Goal: Browse casually: Explore the website without a specific task or goal

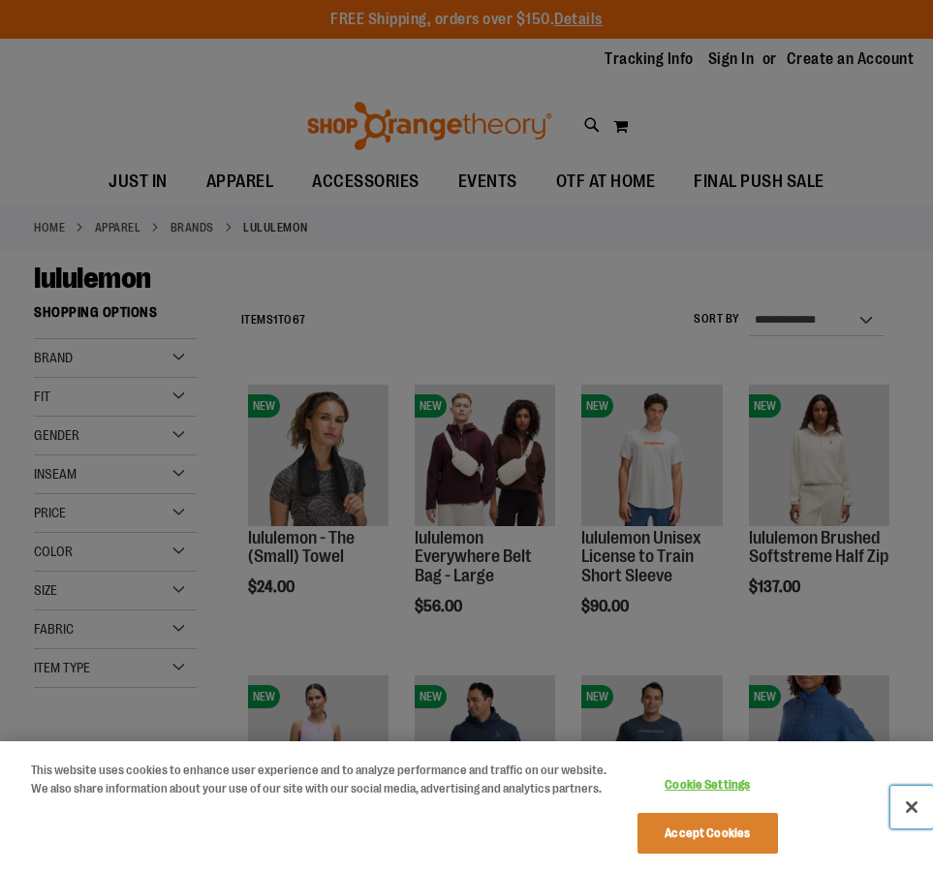
click at [910, 815] on button "Close" at bounding box center [911, 807] width 43 height 43
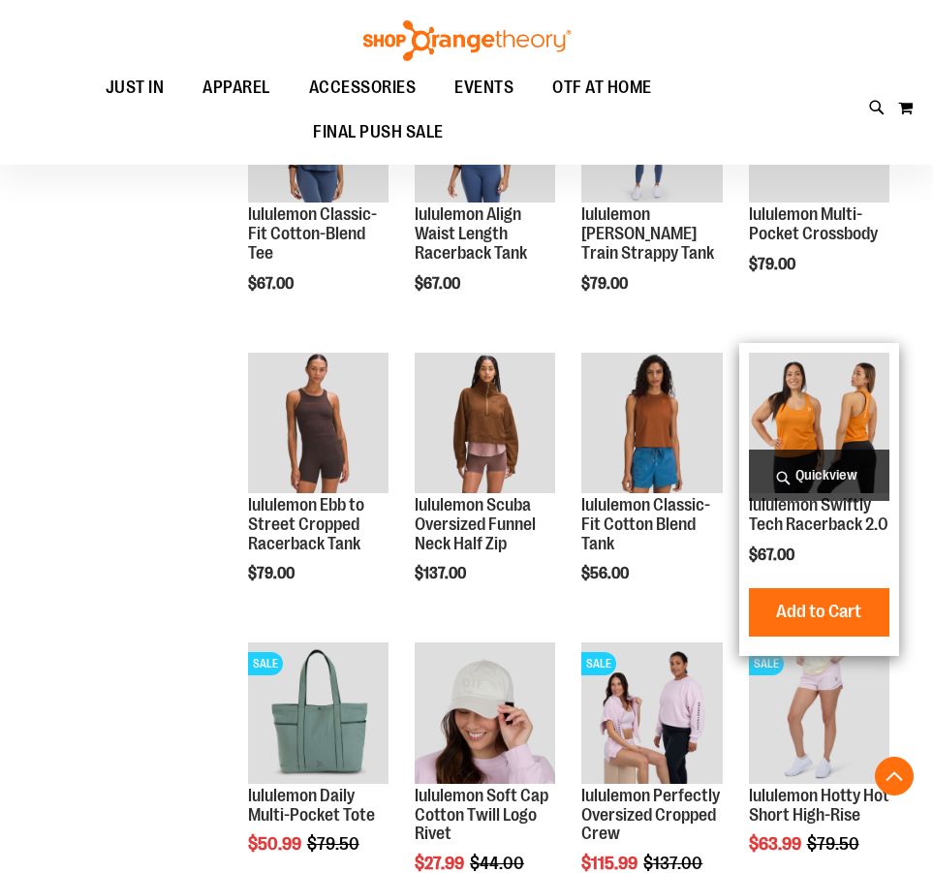
scroll to position [1130, 0]
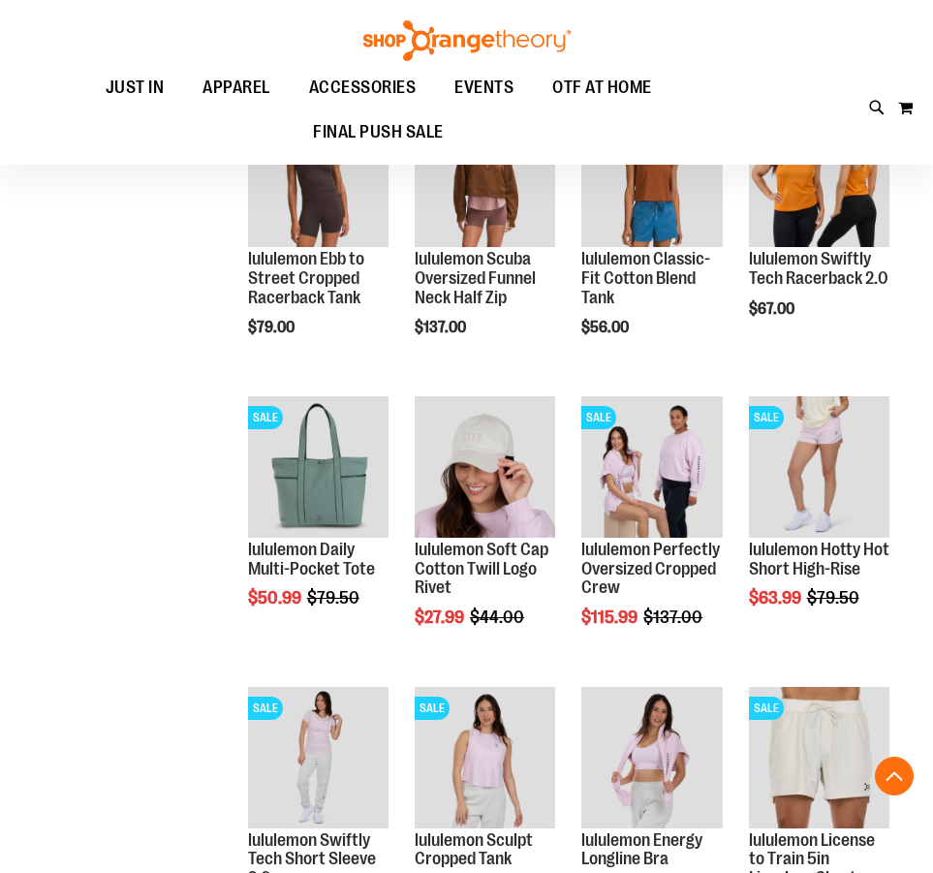
scroll to position [1130, 0]
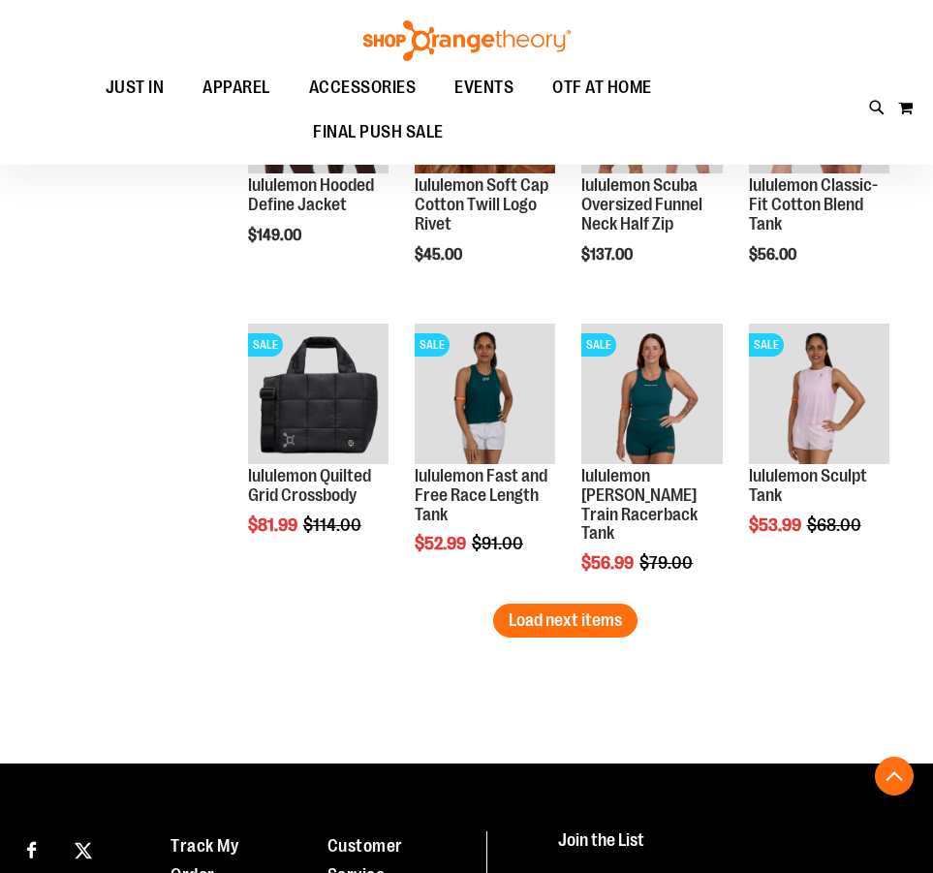
scroll to position [2486, 0]
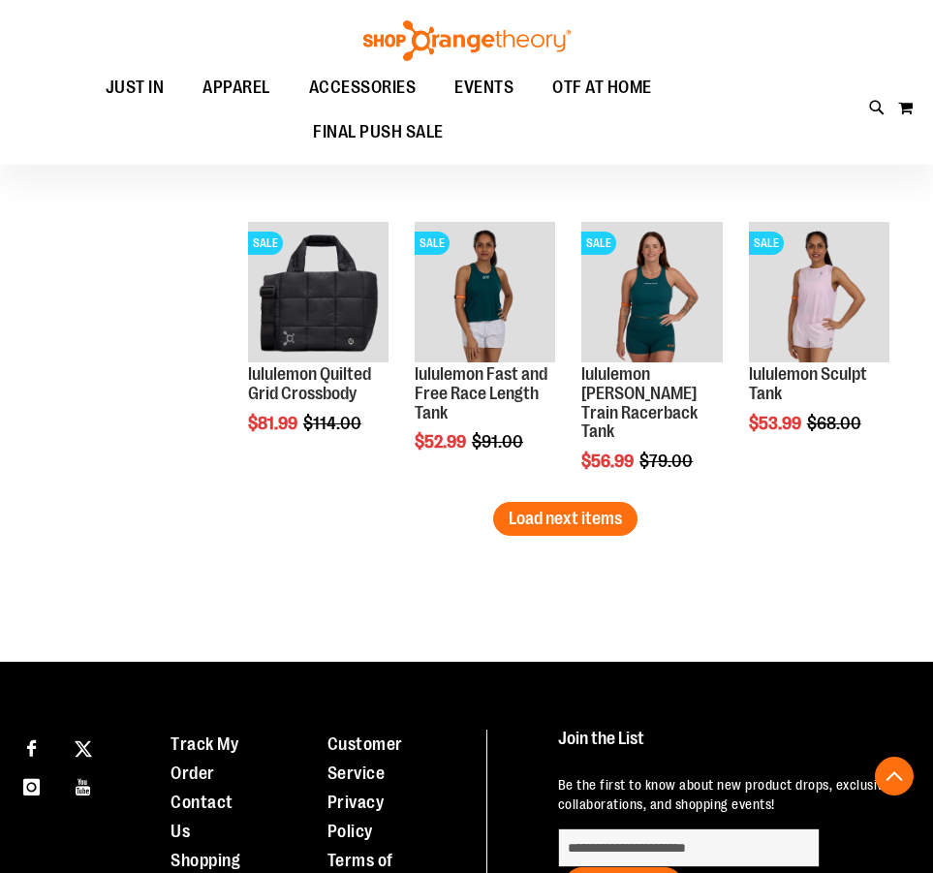
click at [586, 529] on button "Load next items" at bounding box center [565, 519] width 144 height 34
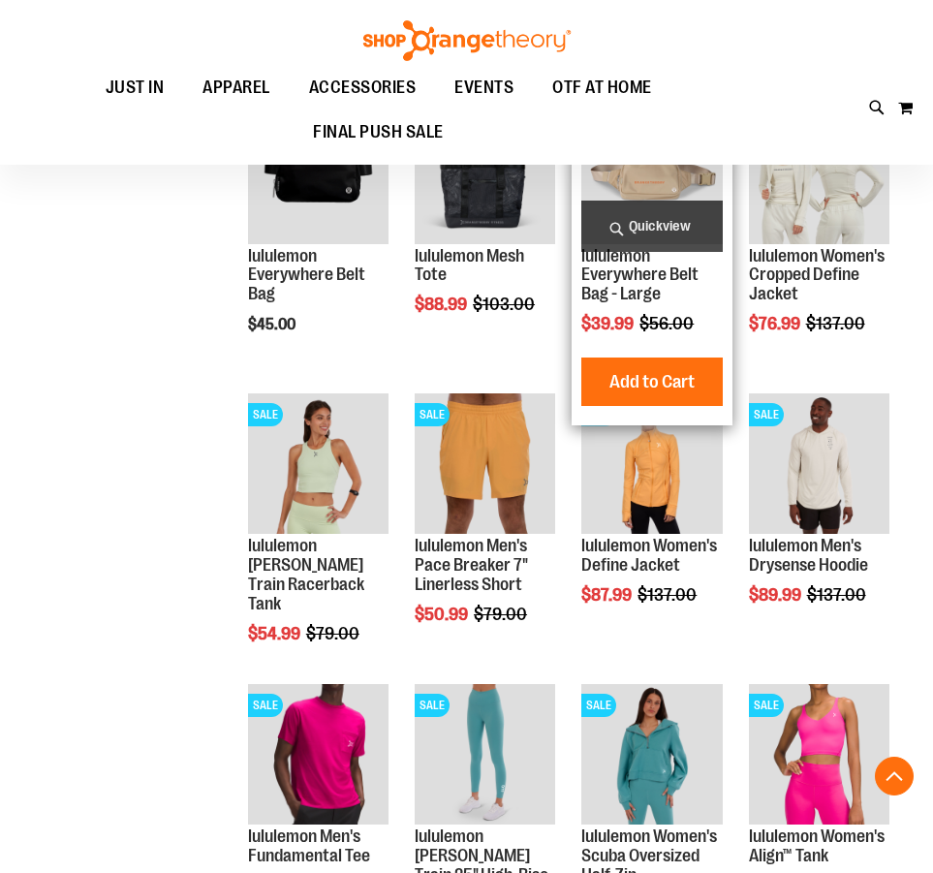
scroll to position [2937, 0]
